Goal: Navigation & Orientation: Find specific page/section

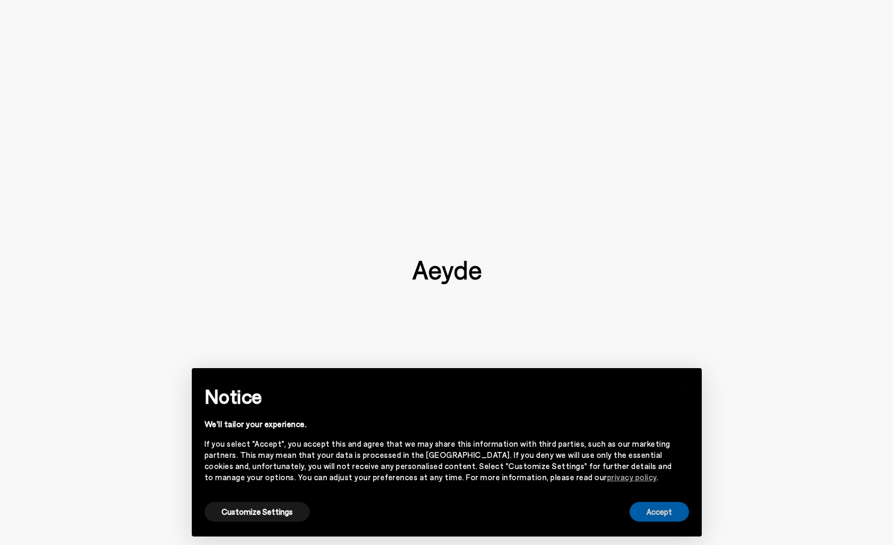
click at [661, 514] on button "Accept" at bounding box center [660, 512] width 60 height 20
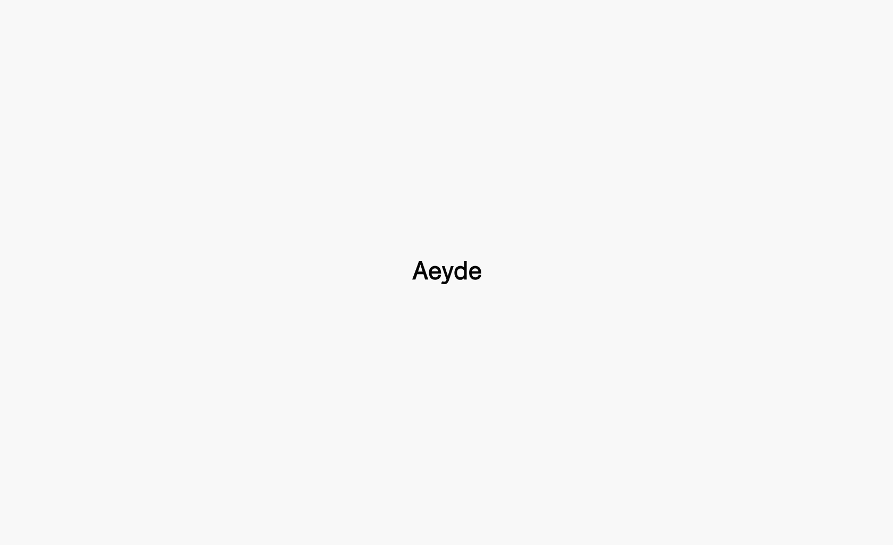
scroll to position [490, 0]
click at [456, 273] on img at bounding box center [446, 272] width 69 height 23
click at [460, 264] on img at bounding box center [446, 272] width 69 height 23
click at [497, 264] on div at bounding box center [446, 272] width 893 height 545
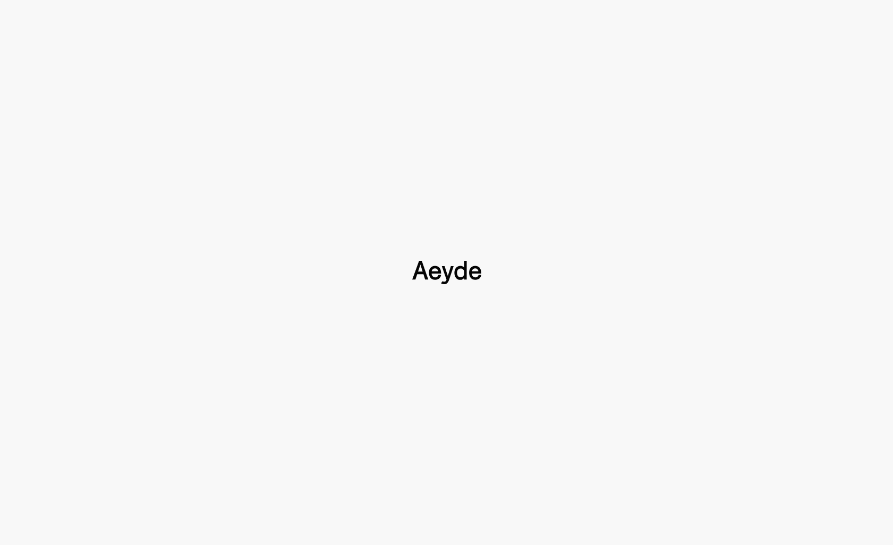
drag, startPoint x: 465, startPoint y: 272, endPoint x: 458, endPoint y: 273, distance: 7.0
click at [465, 272] on img at bounding box center [446, 272] width 69 height 23
click at [458, 273] on img at bounding box center [446, 272] width 69 height 23
click at [456, 273] on img at bounding box center [446, 272] width 69 height 23
drag, startPoint x: 455, startPoint y: 273, endPoint x: 447, endPoint y: 255, distance: 20.5
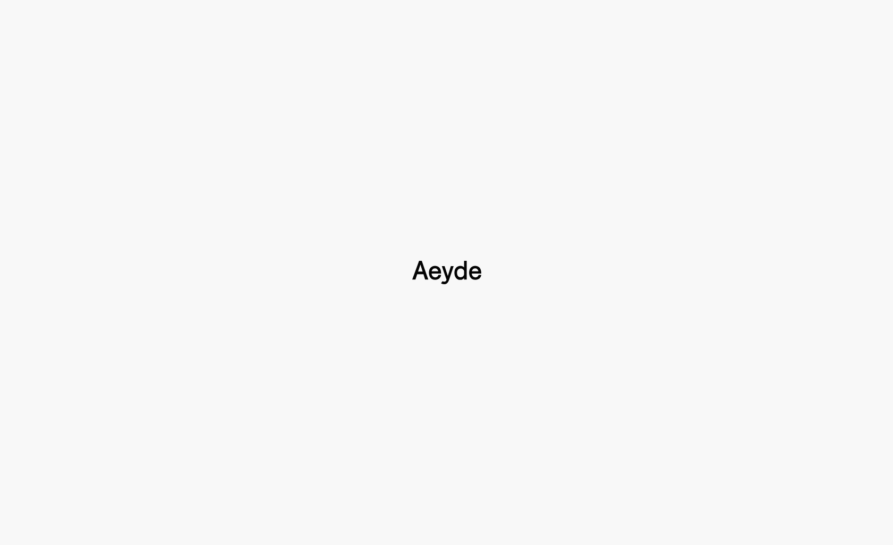
click at [455, 273] on img at bounding box center [446, 272] width 69 height 23
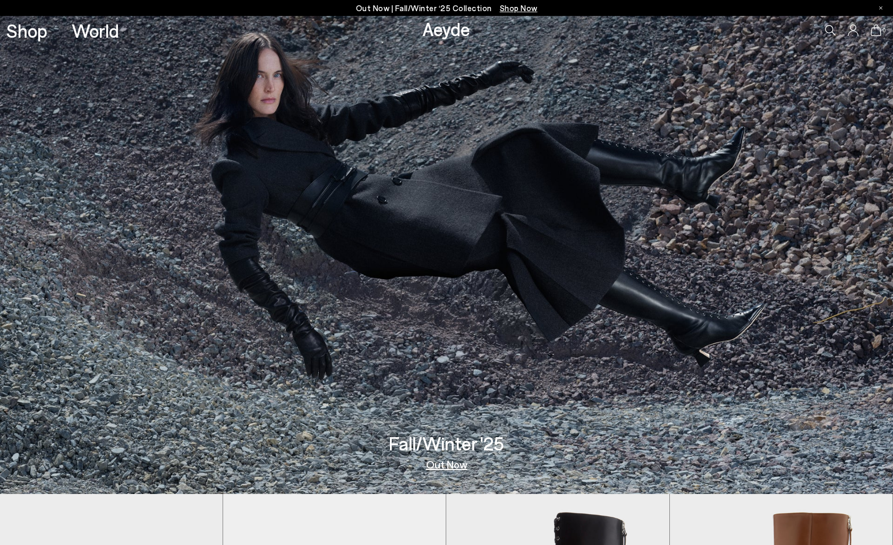
scroll to position [0, 0]
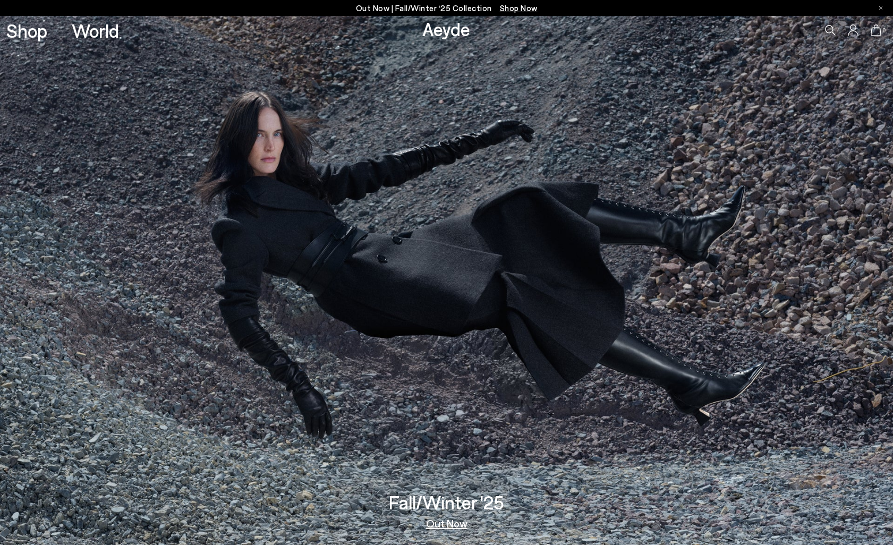
drag, startPoint x: 343, startPoint y: 283, endPoint x: 356, endPoint y: 277, distance: 14.5
click at [515, 11] on span "Shop Now" at bounding box center [519, 8] width 38 height 10
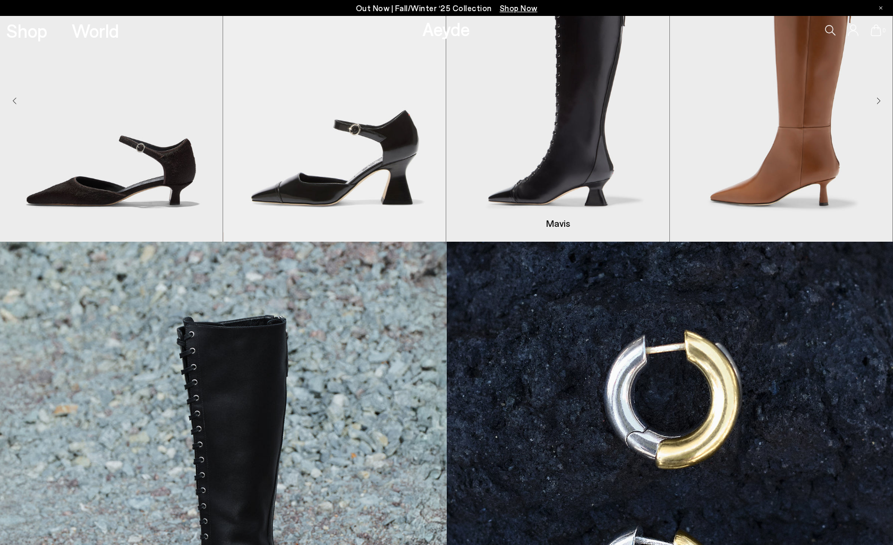
scroll to position [569, 0]
